Goal: Communication & Community: Answer question/provide support

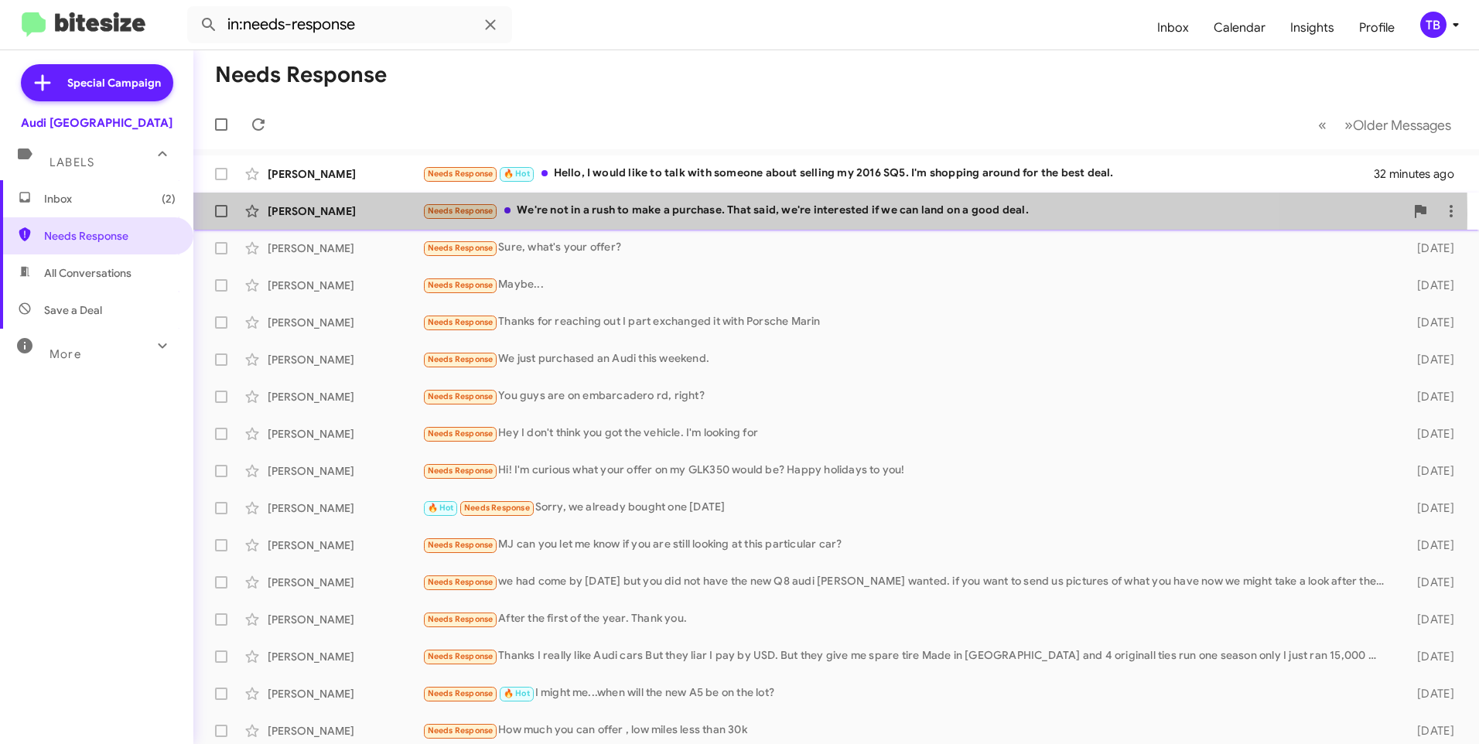
click at [587, 214] on div "Needs Response We're not in a rush to make a purchase. That said, we're interes…" at bounding box center [913, 211] width 982 height 18
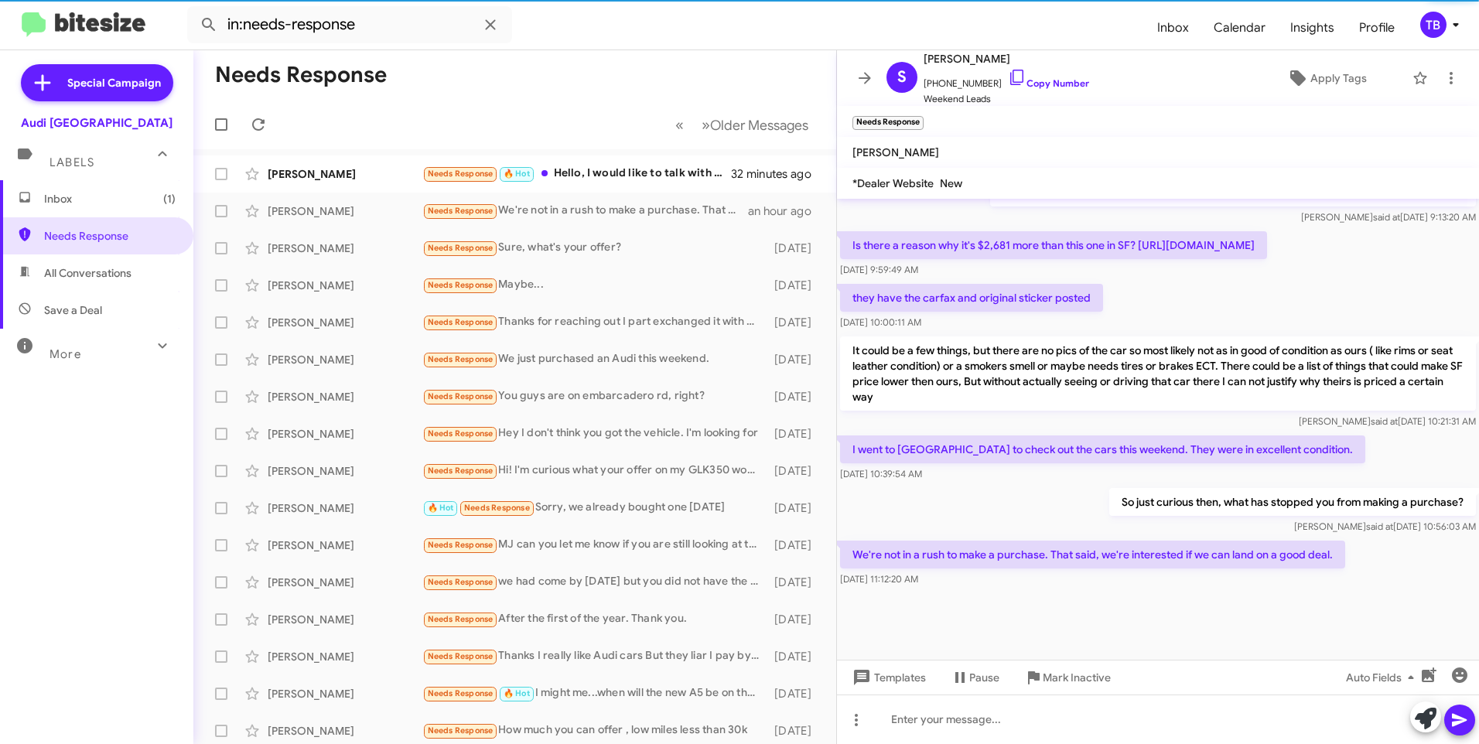
scroll to position [725, 0]
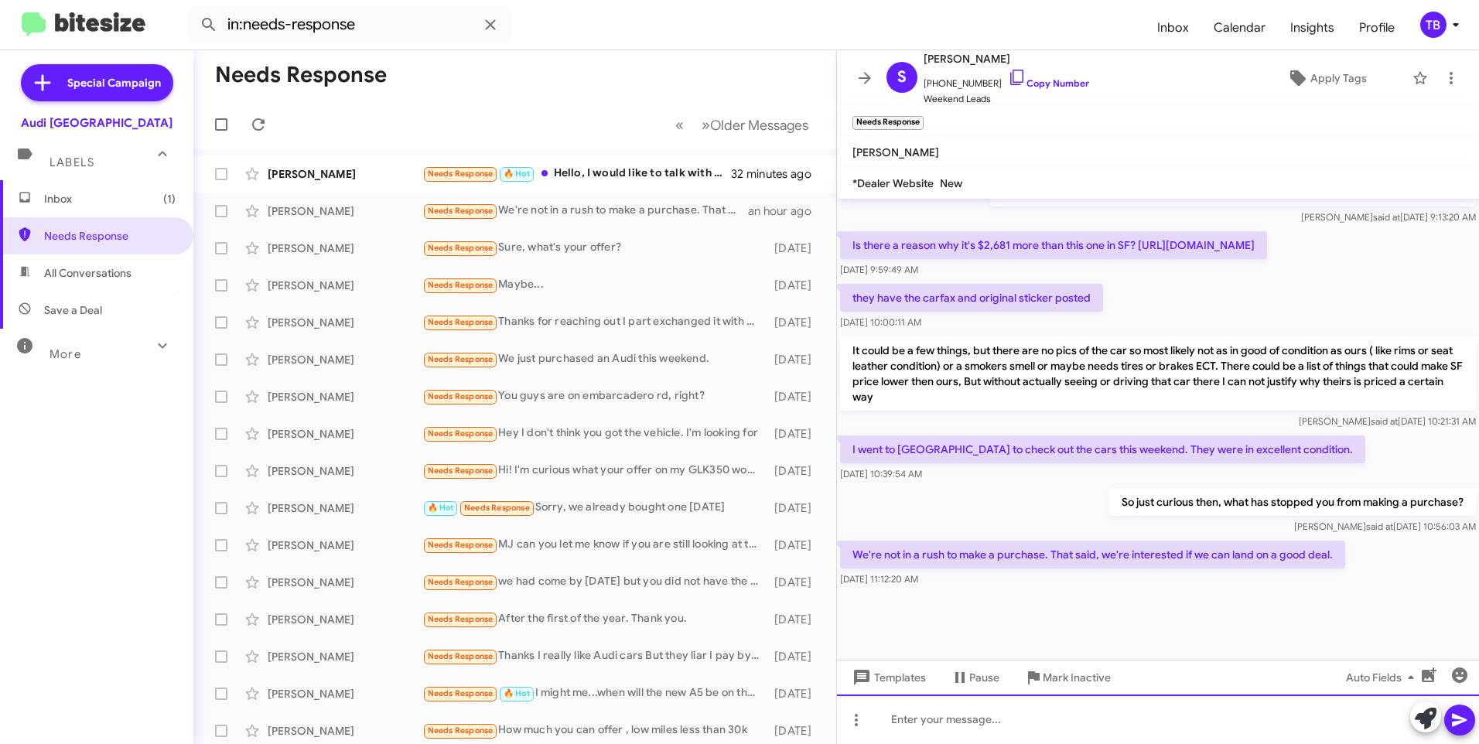
click at [1029, 719] on div at bounding box center [1158, 720] width 642 height 50
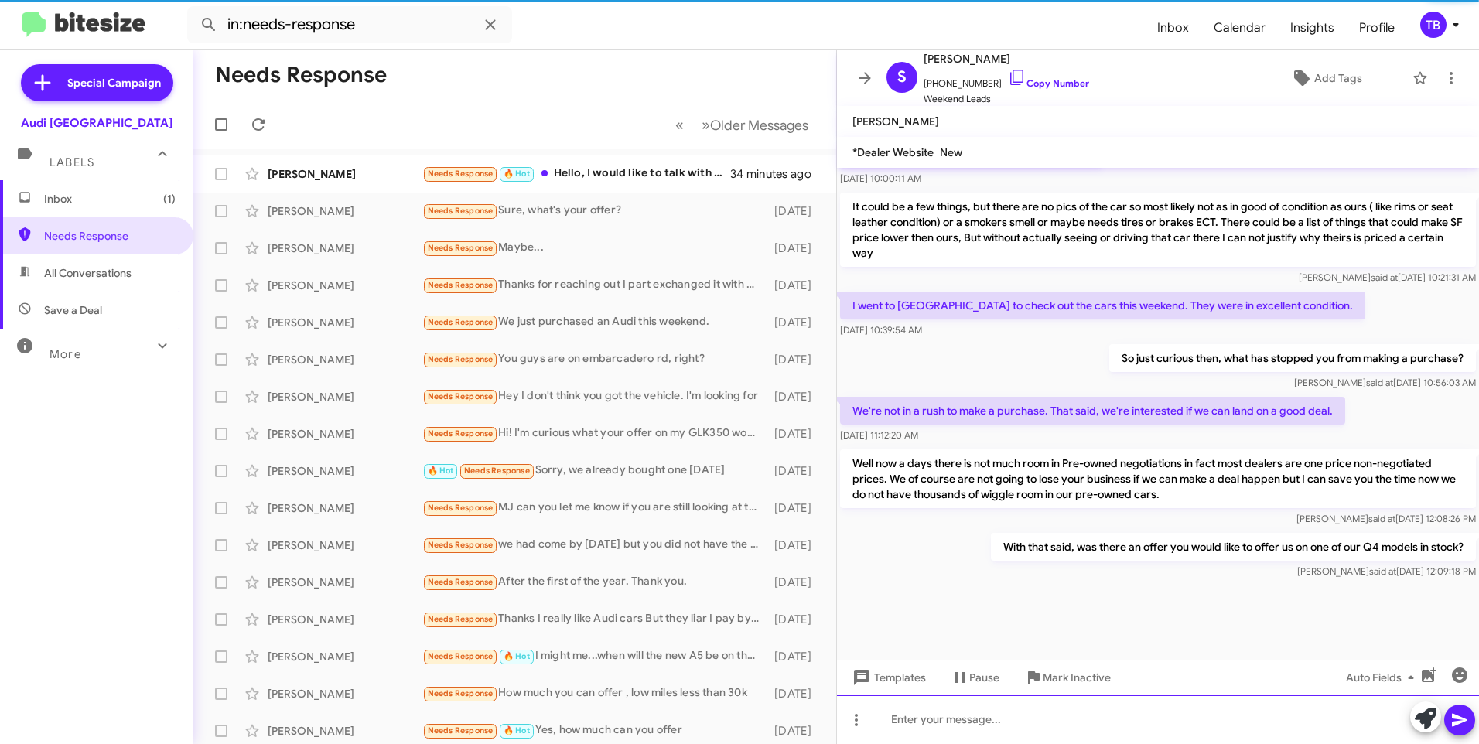
scroll to position [838, 0]
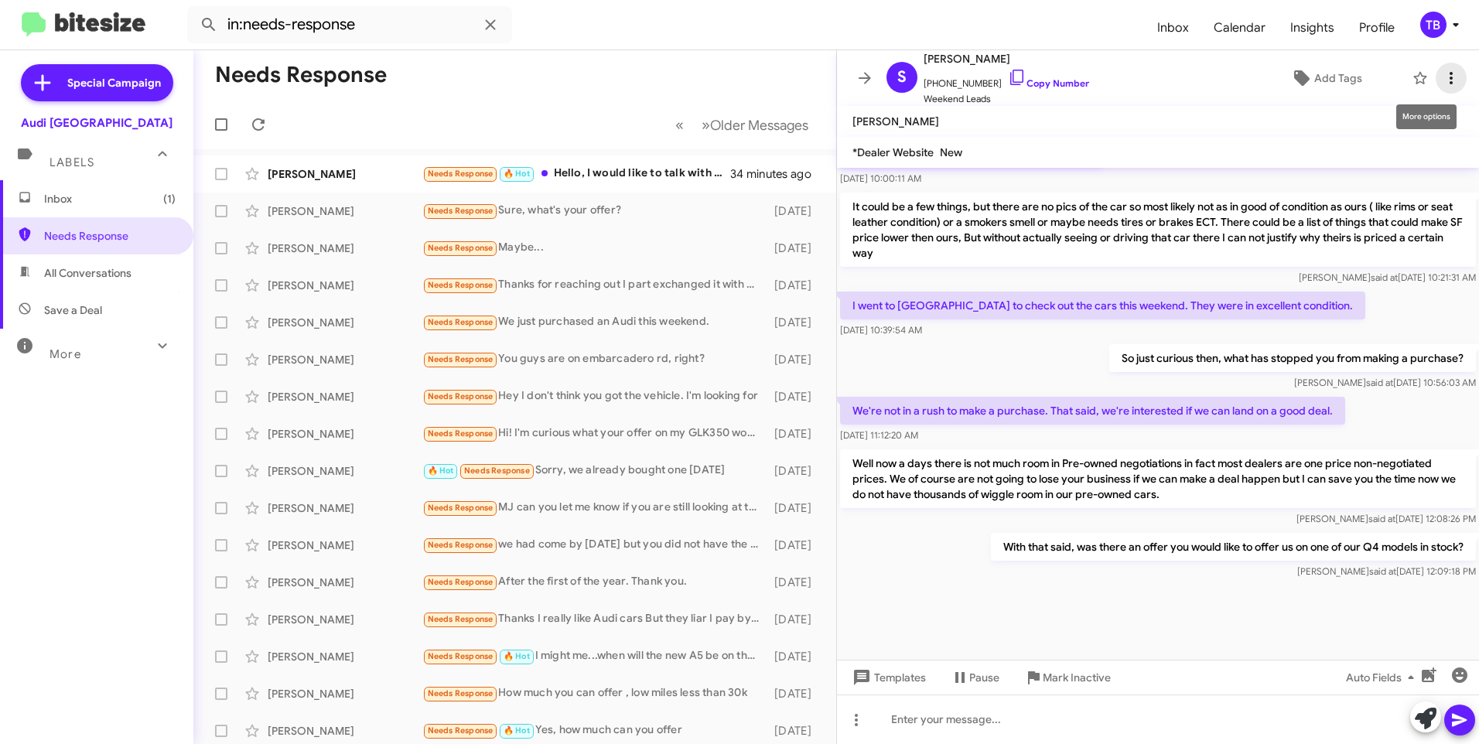
click at [1449, 82] on icon at bounding box center [1450, 78] width 3 height 12
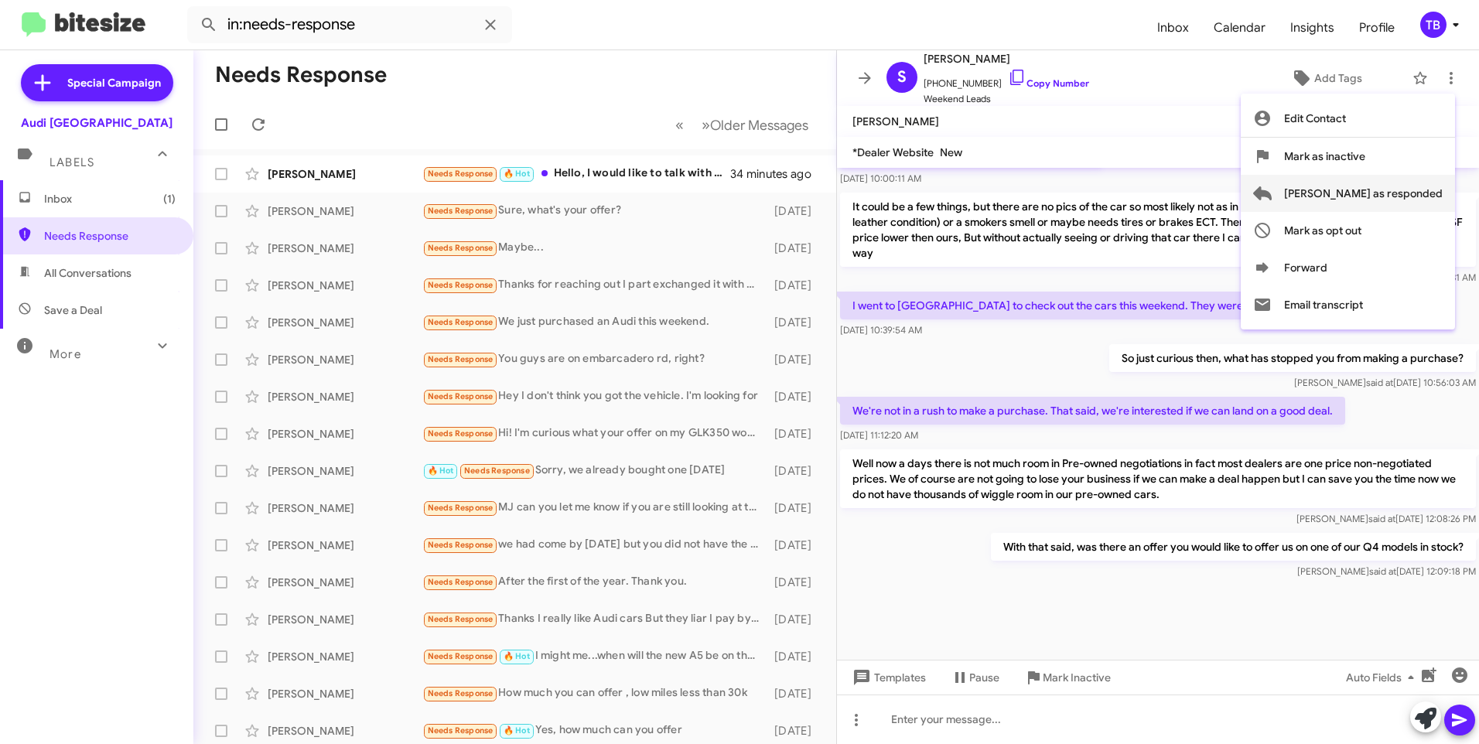
click at [1418, 186] on span "[PERSON_NAME] as responded" at bounding box center [1363, 193] width 159 height 37
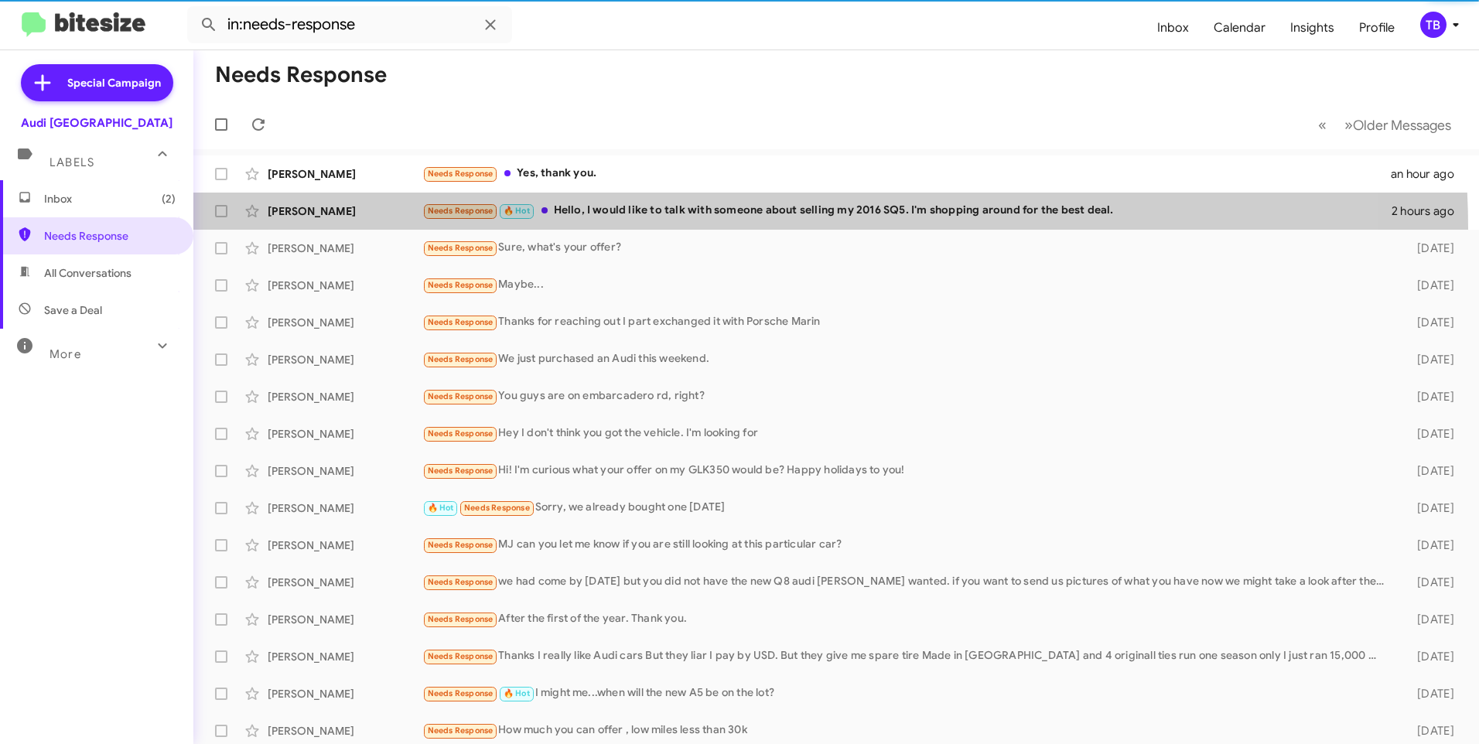
click at [735, 229] on span "Steven Mooney Needs Response 🔥 Hot Hello, I would like to talk with someone abo…" at bounding box center [835, 211] width 1285 height 37
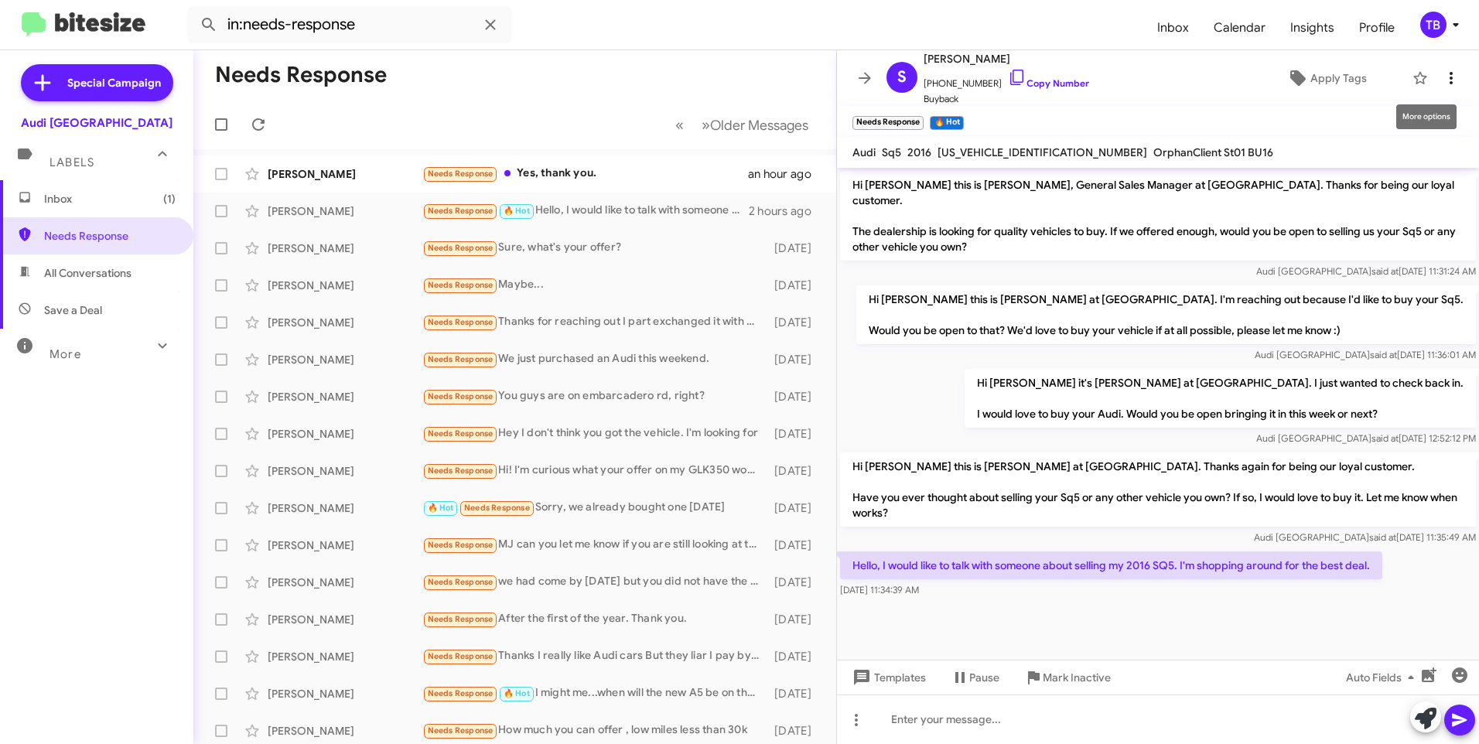
click at [1442, 70] on icon at bounding box center [1451, 78] width 19 height 19
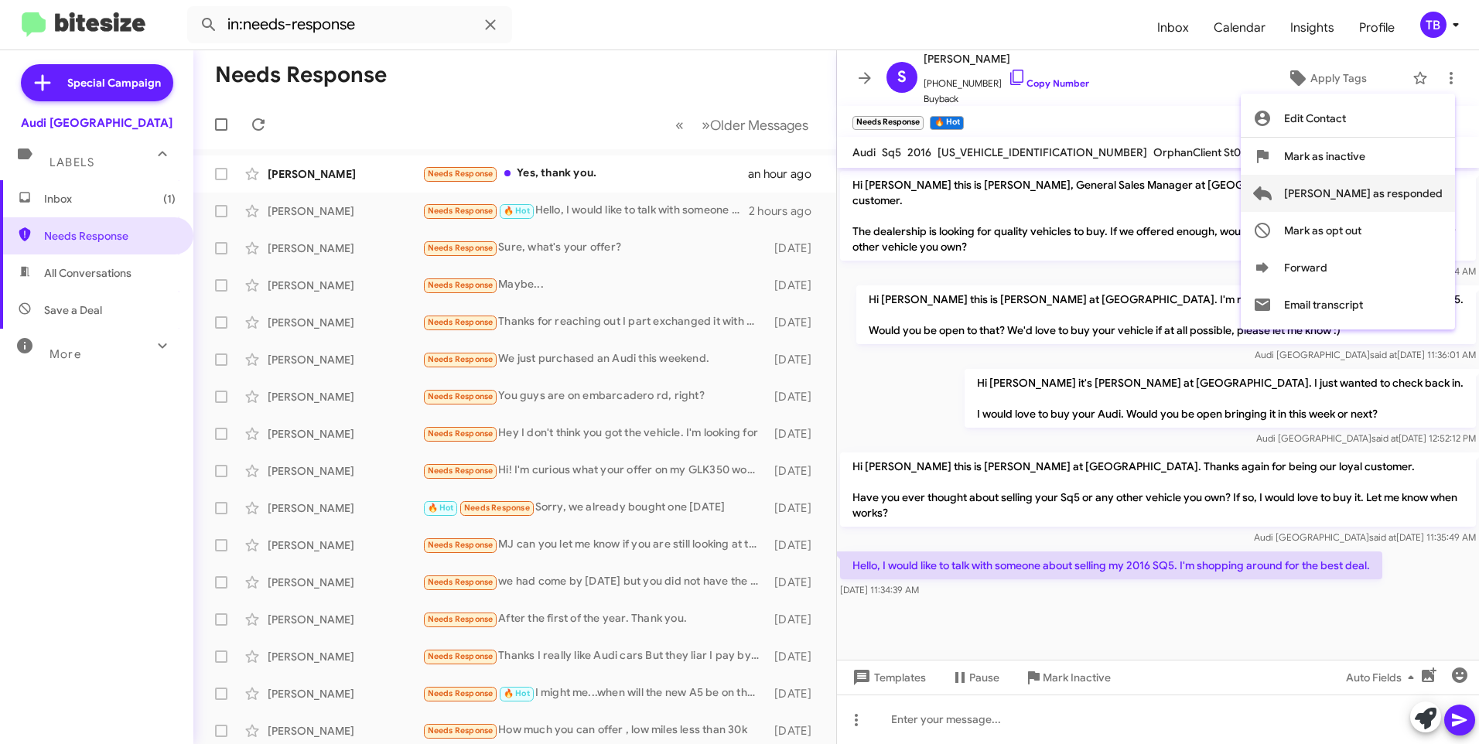
click at [1364, 192] on span "[PERSON_NAME] as responded" at bounding box center [1363, 193] width 159 height 37
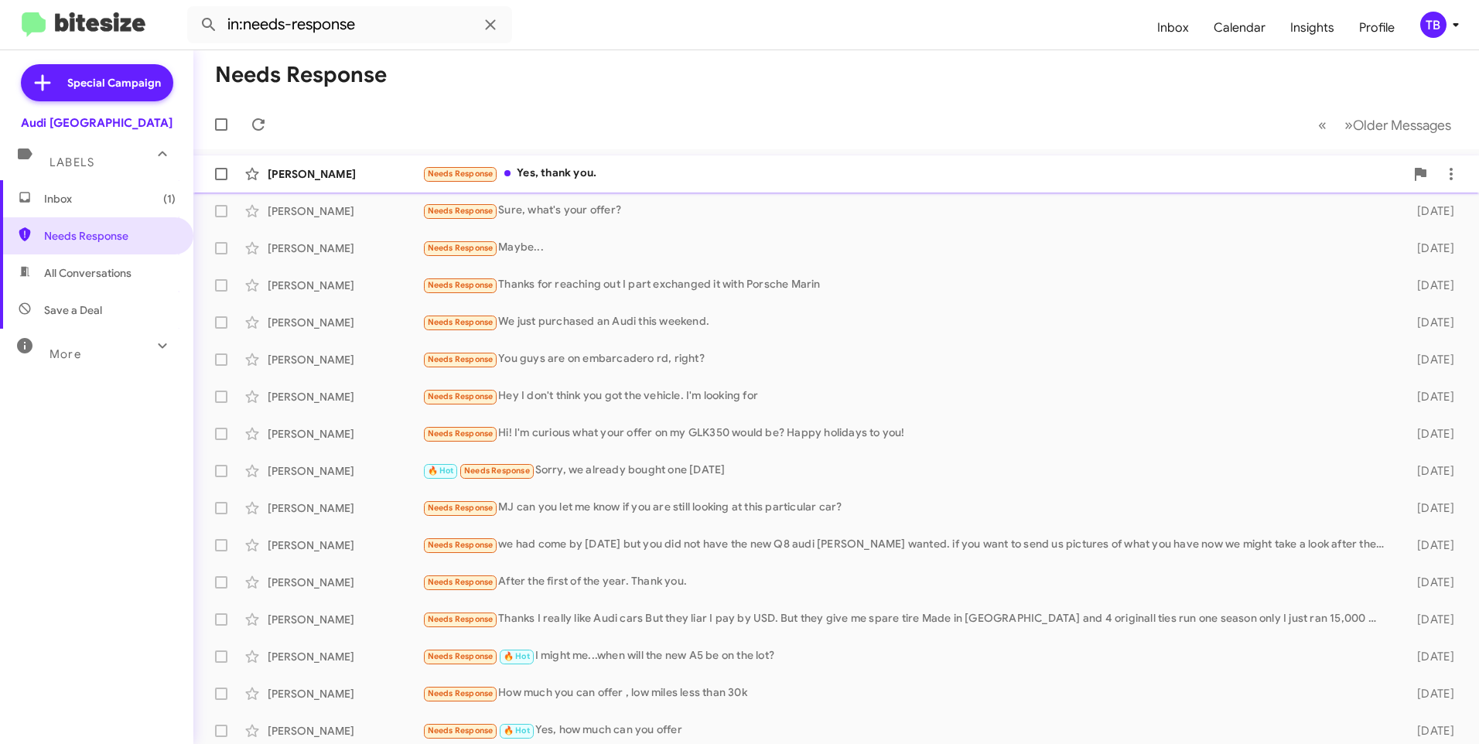
click at [541, 174] on div "Needs Response Yes, thank you." at bounding box center [913, 174] width 982 height 18
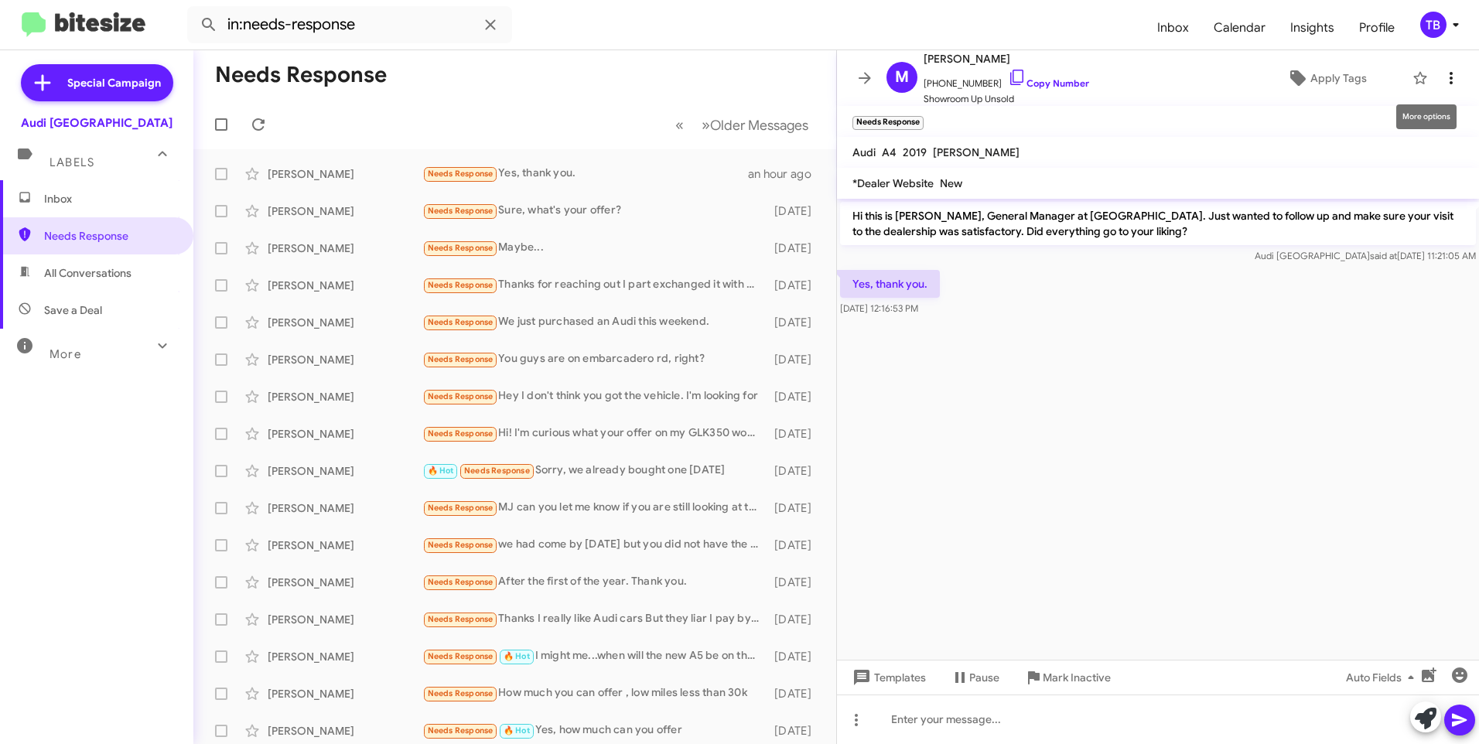
click at [1443, 79] on icon at bounding box center [1451, 78] width 19 height 19
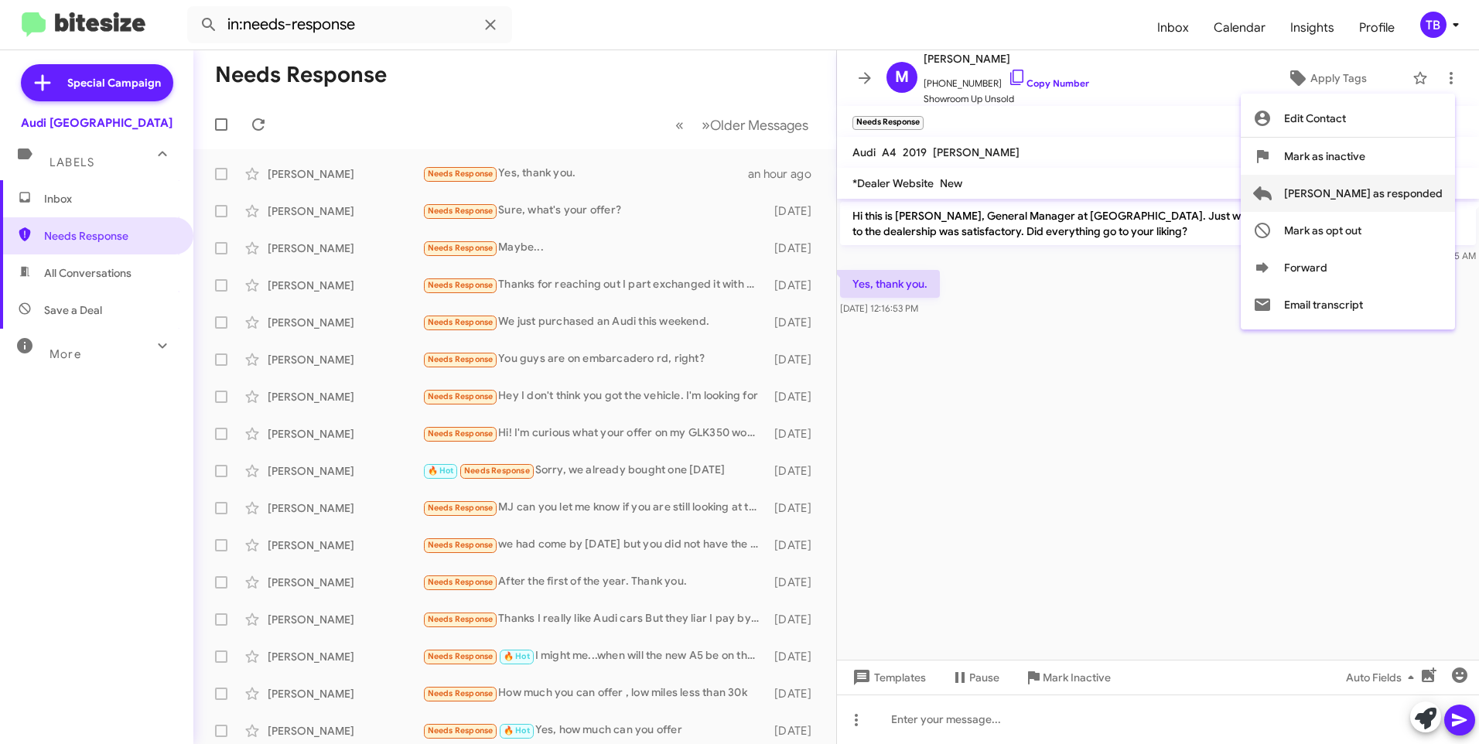
click at [1372, 203] on span "[PERSON_NAME] as responded" at bounding box center [1363, 193] width 159 height 37
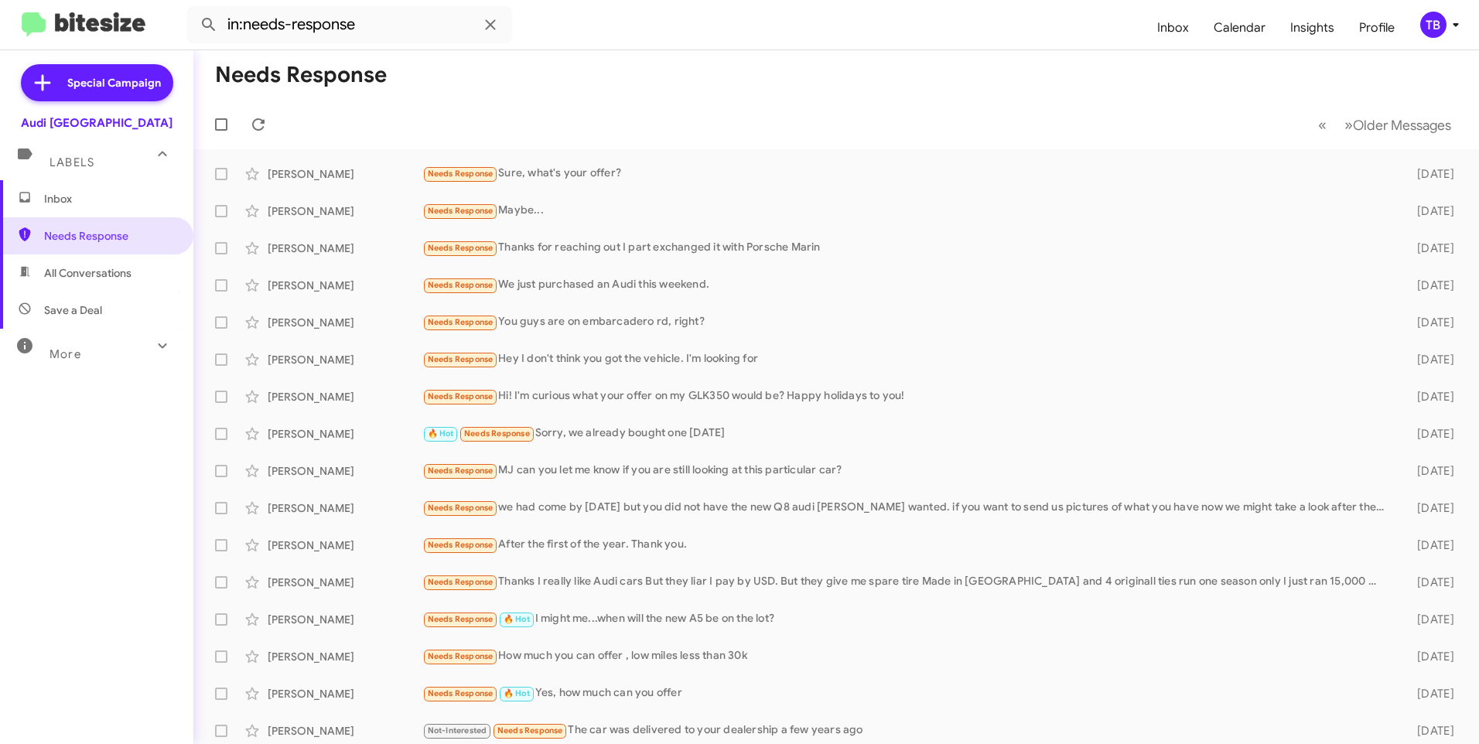
click at [413, 105] on mat-toolbar-row "« Previous » Next Older Messages" at bounding box center [835, 125] width 1285 height 50
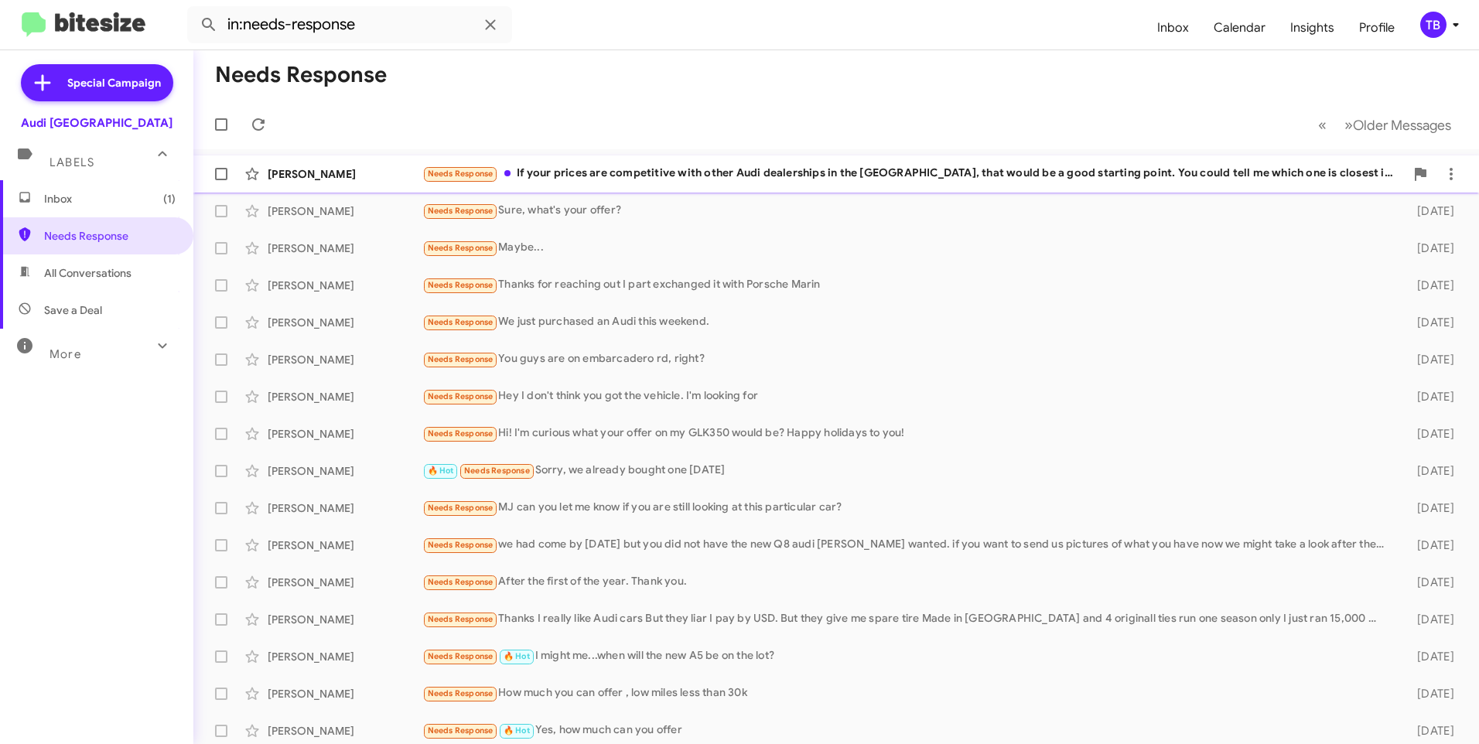
click at [755, 176] on div "Needs Response If your prices are competitive with other Audi dealerships in th…" at bounding box center [913, 174] width 982 height 18
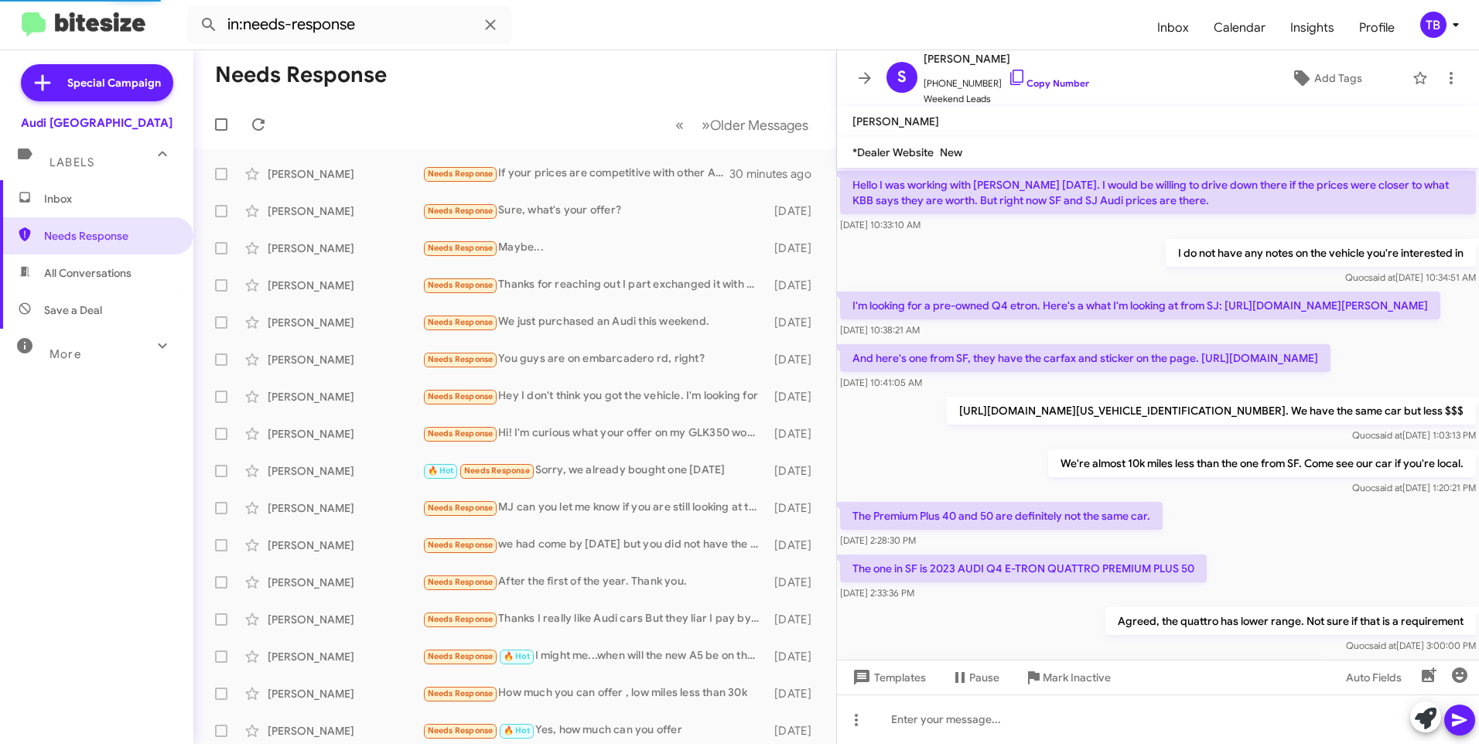
scroll to position [838, 0]
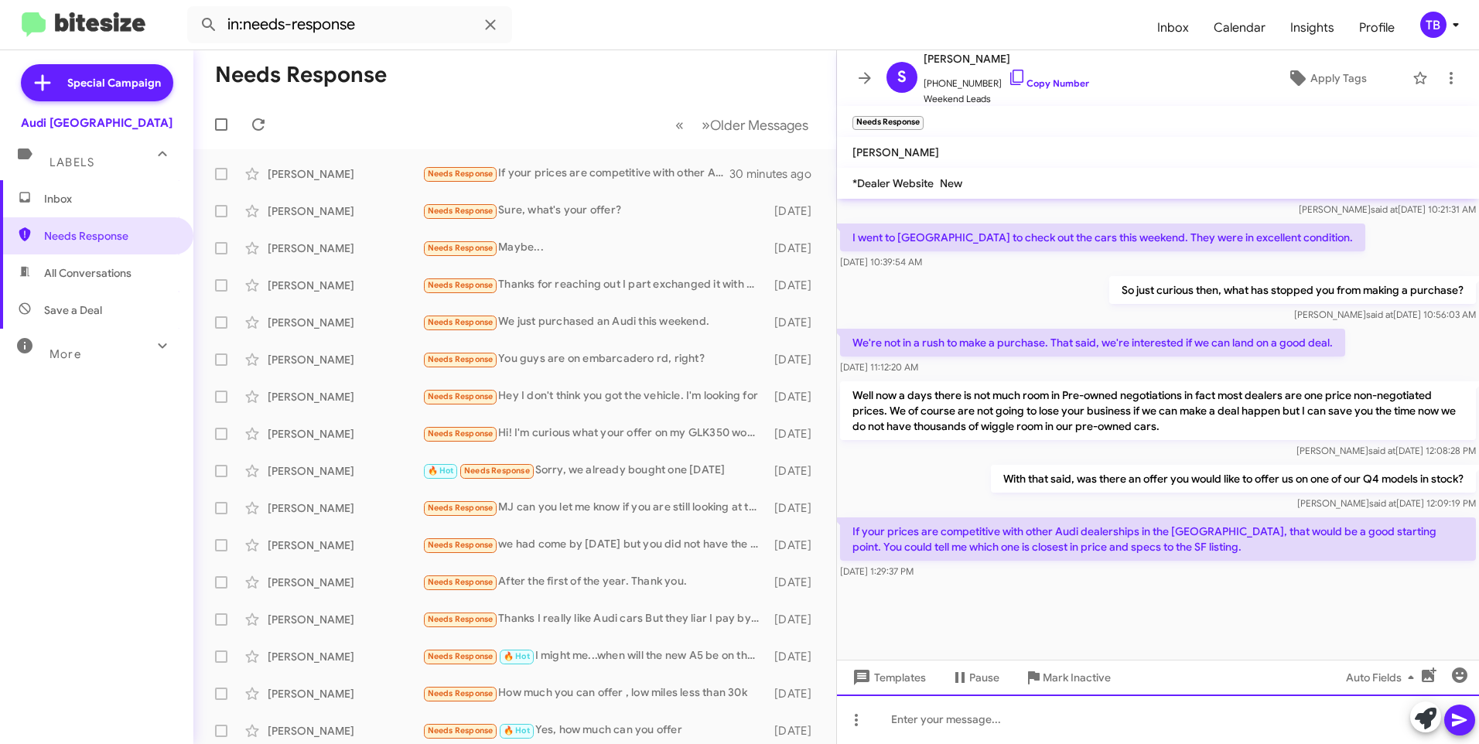
click at [1032, 722] on div at bounding box center [1158, 720] width 642 height 50
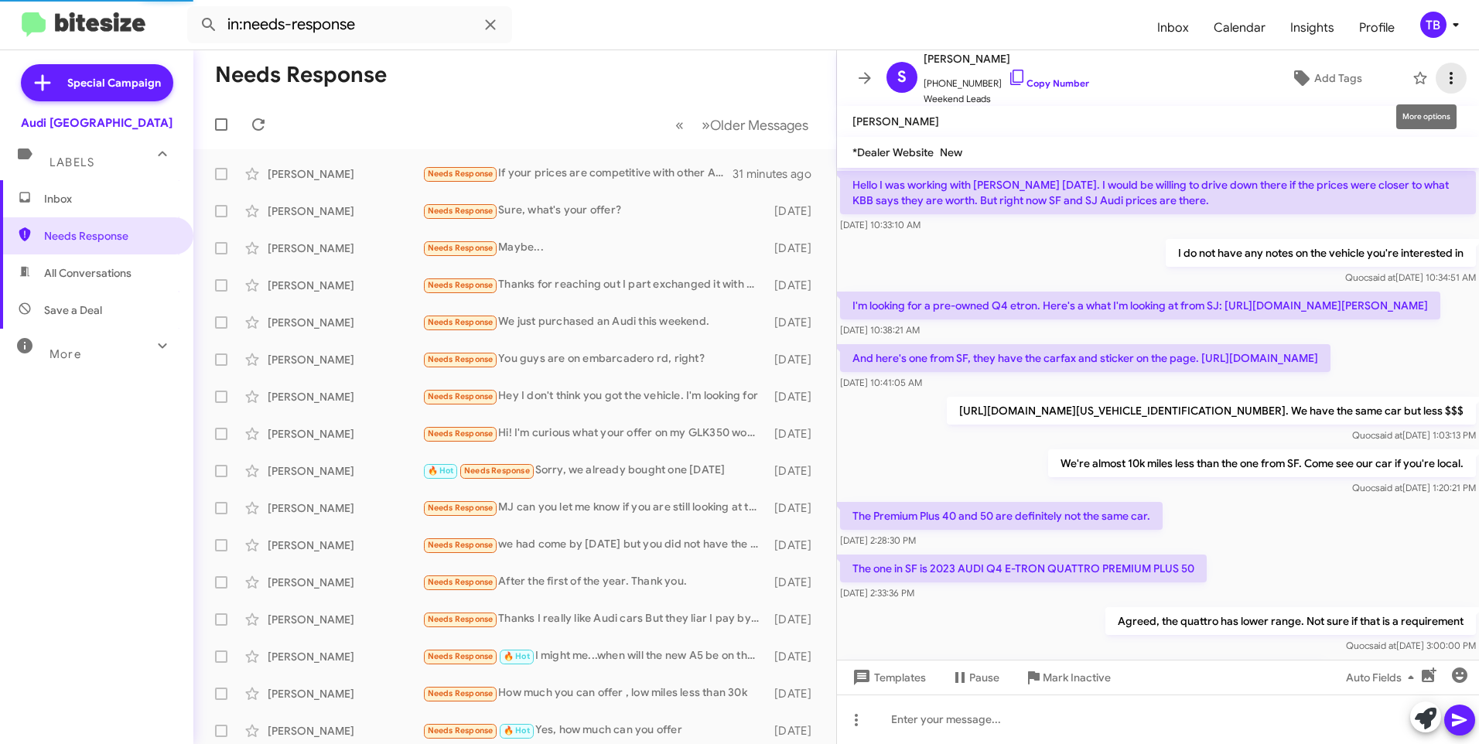
click at [1442, 77] on icon at bounding box center [1451, 78] width 19 height 19
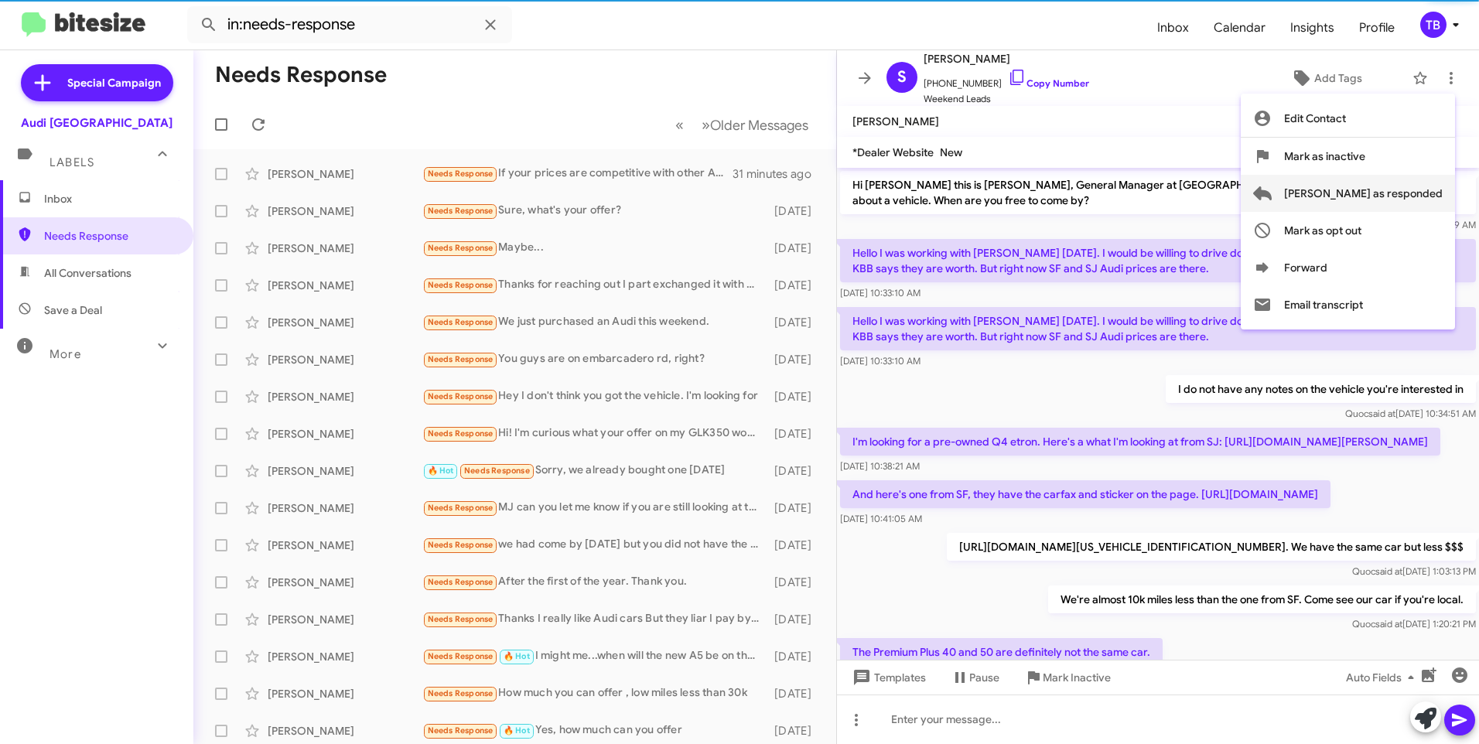
scroll to position [77, 0]
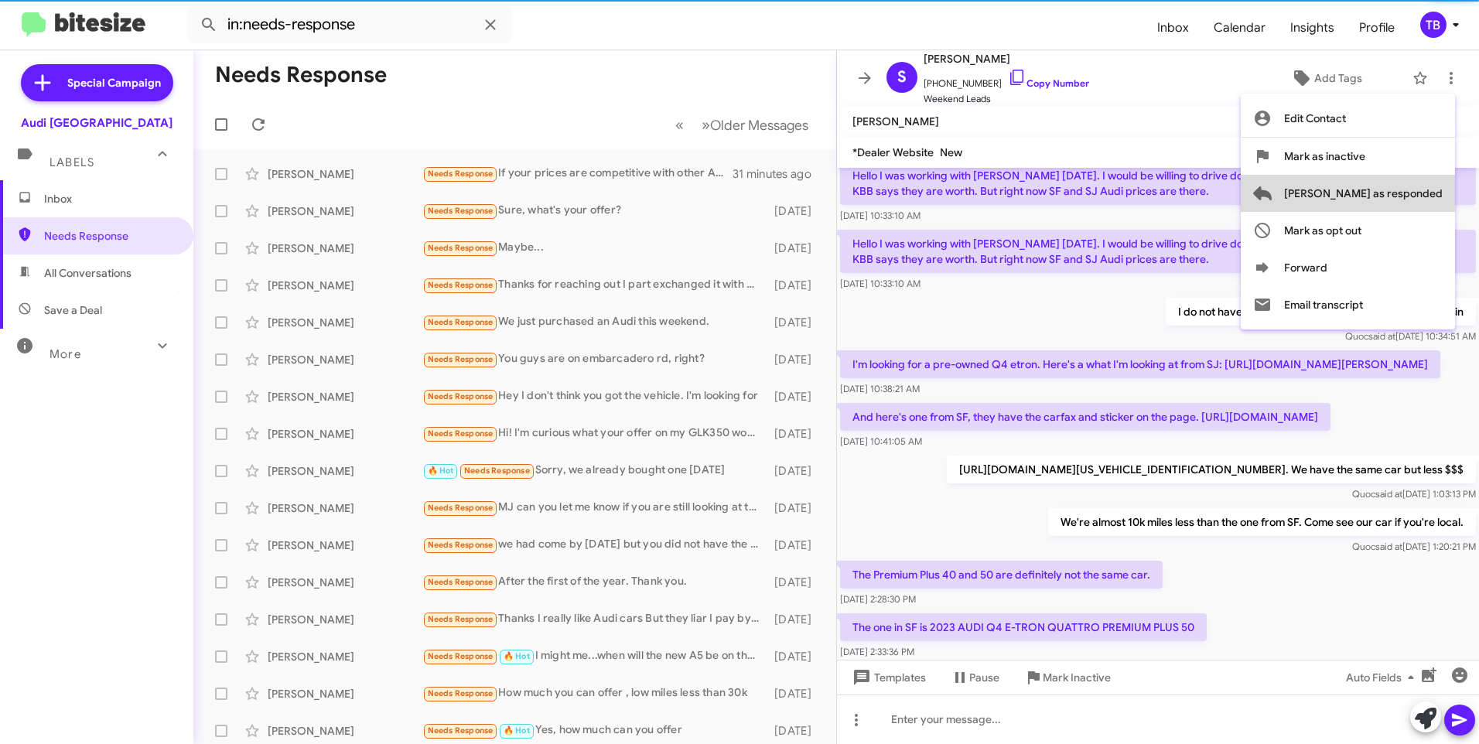
click at [1415, 203] on span "[PERSON_NAME] as responded" at bounding box center [1363, 193] width 159 height 37
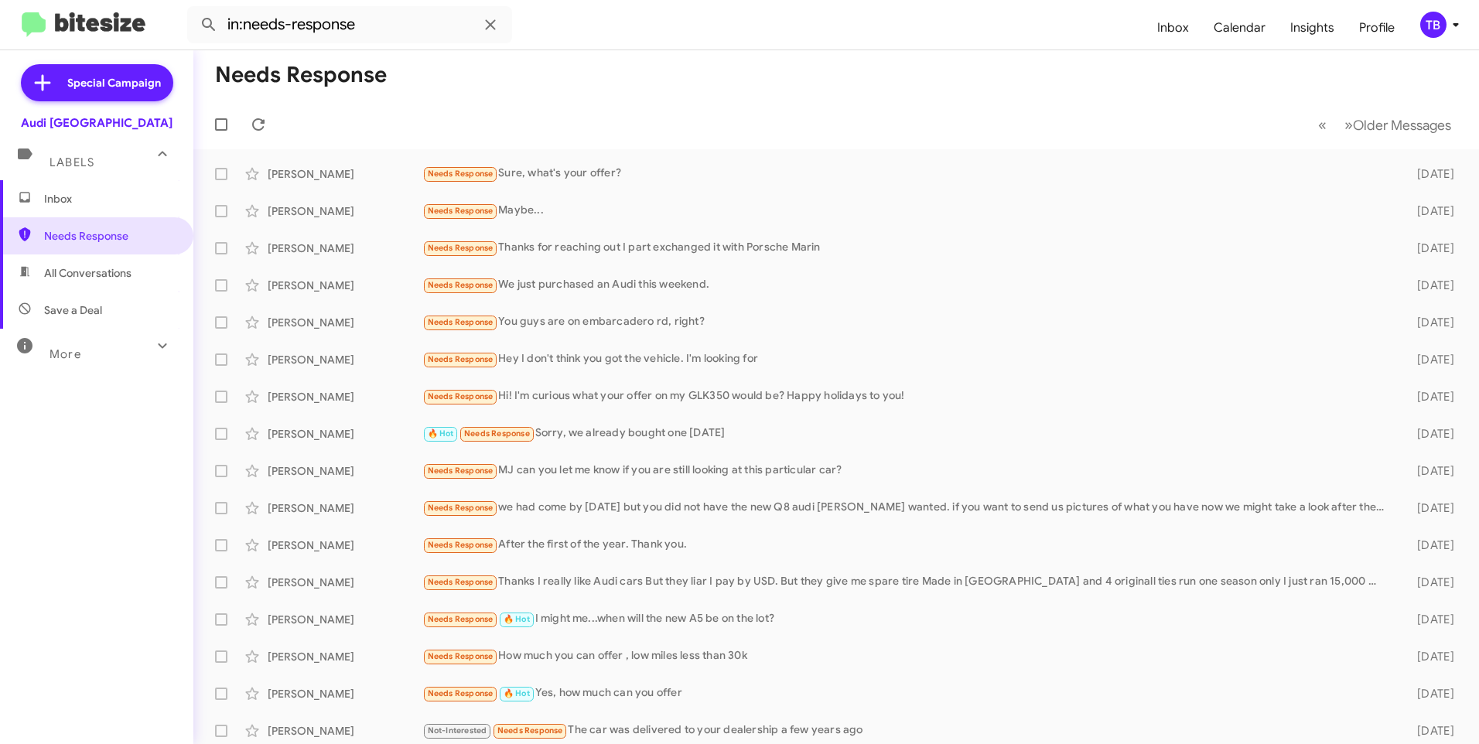
click at [131, 538] on div "Inbox Needs Response All Conversations Save a Deal More Important 🔥 Hot Appoint…" at bounding box center [96, 403] width 193 height 446
